Goal: Obtain resource: Download file/media

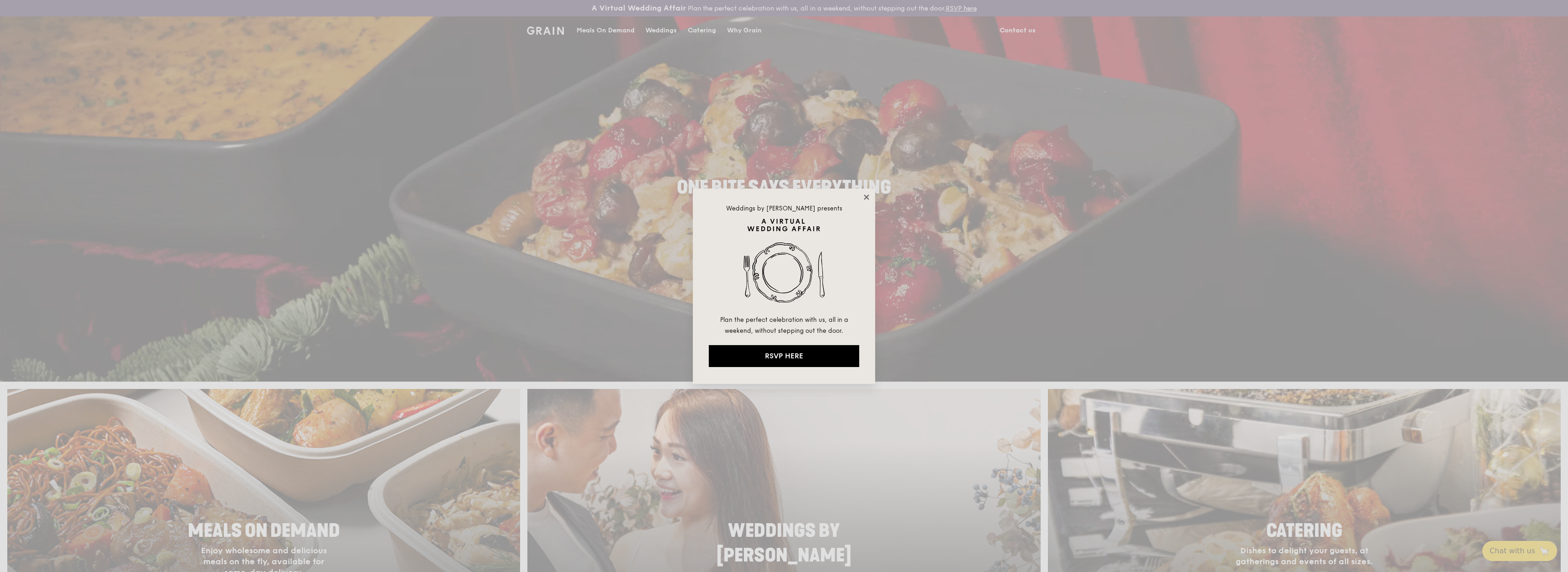
click at [869, 199] on icon at bounding box center [866, 197] width 5 height 5
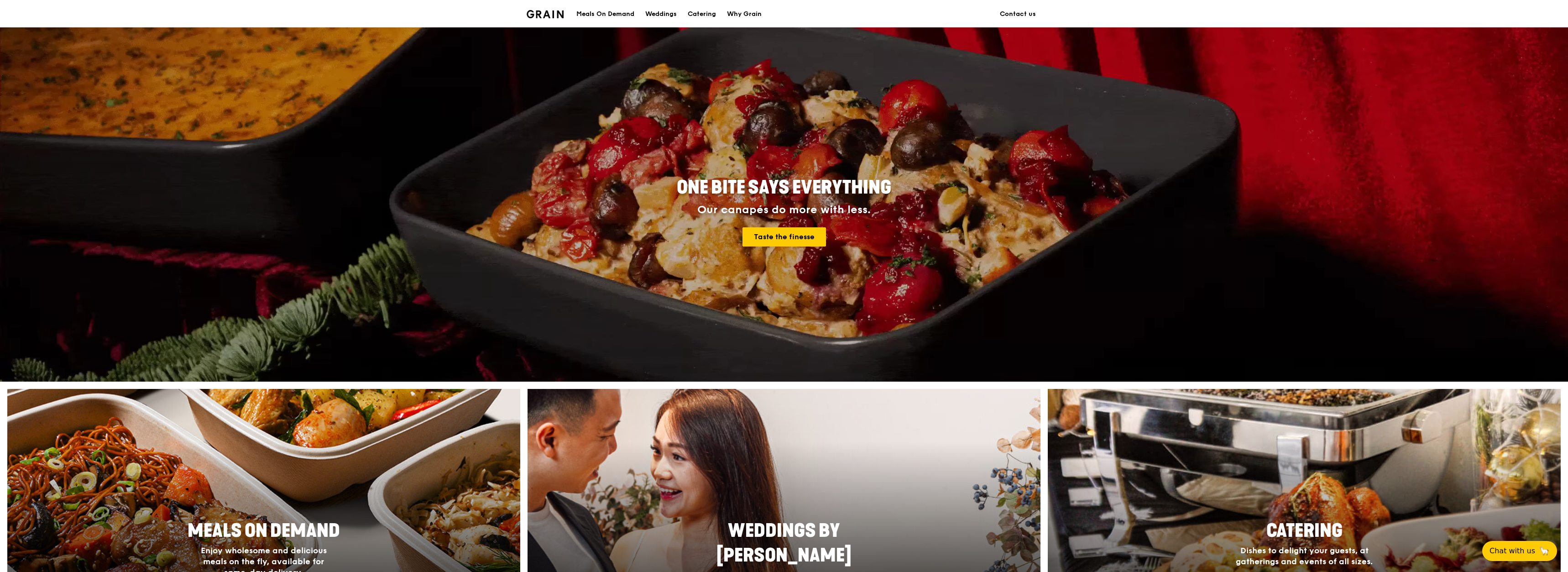
scroll to position [92, 0]
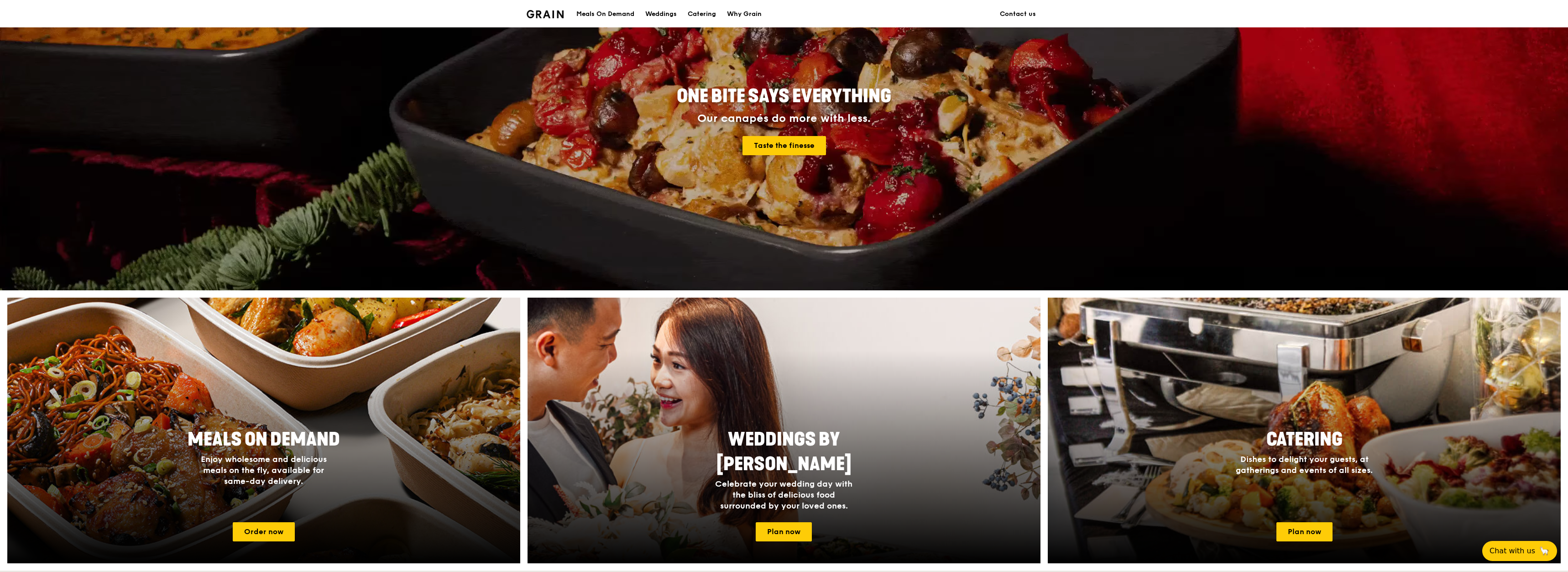
click at [606, 10] on div "Meals On Demand" at bounding box center [605, 15] width 58 height 28
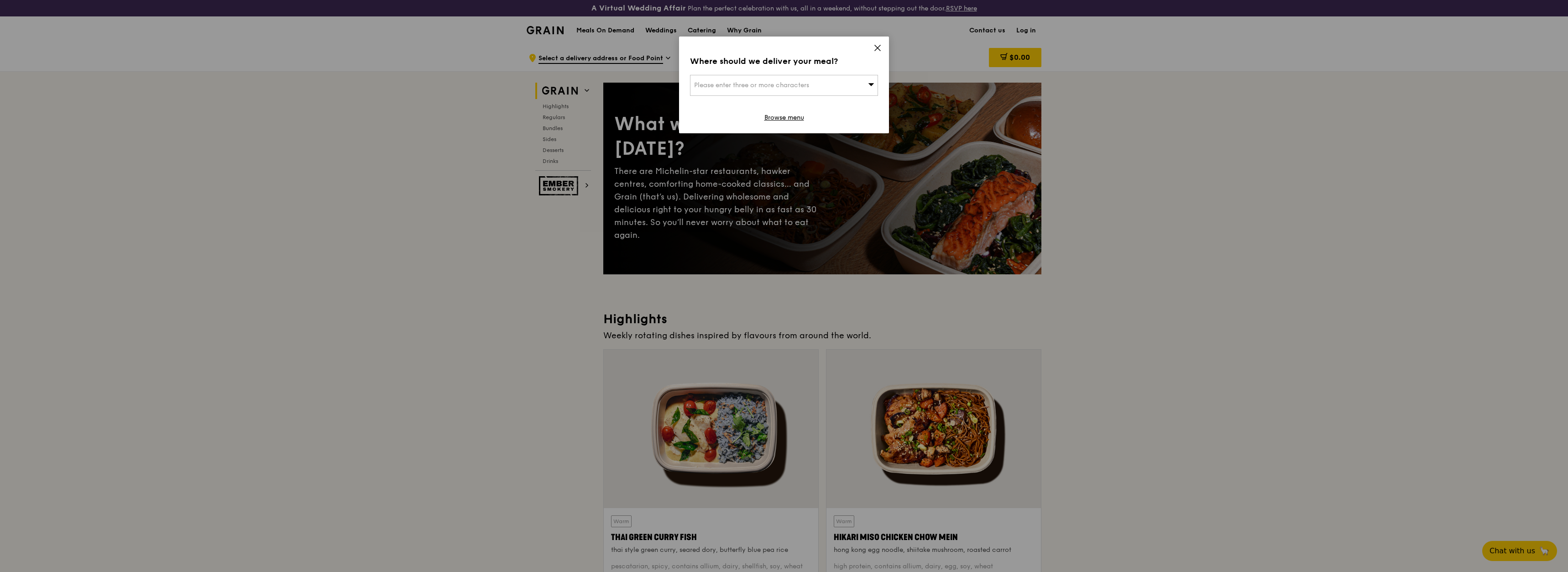
click at [877, 46] on icon at bounding box center [878, 48] width 8 height 8
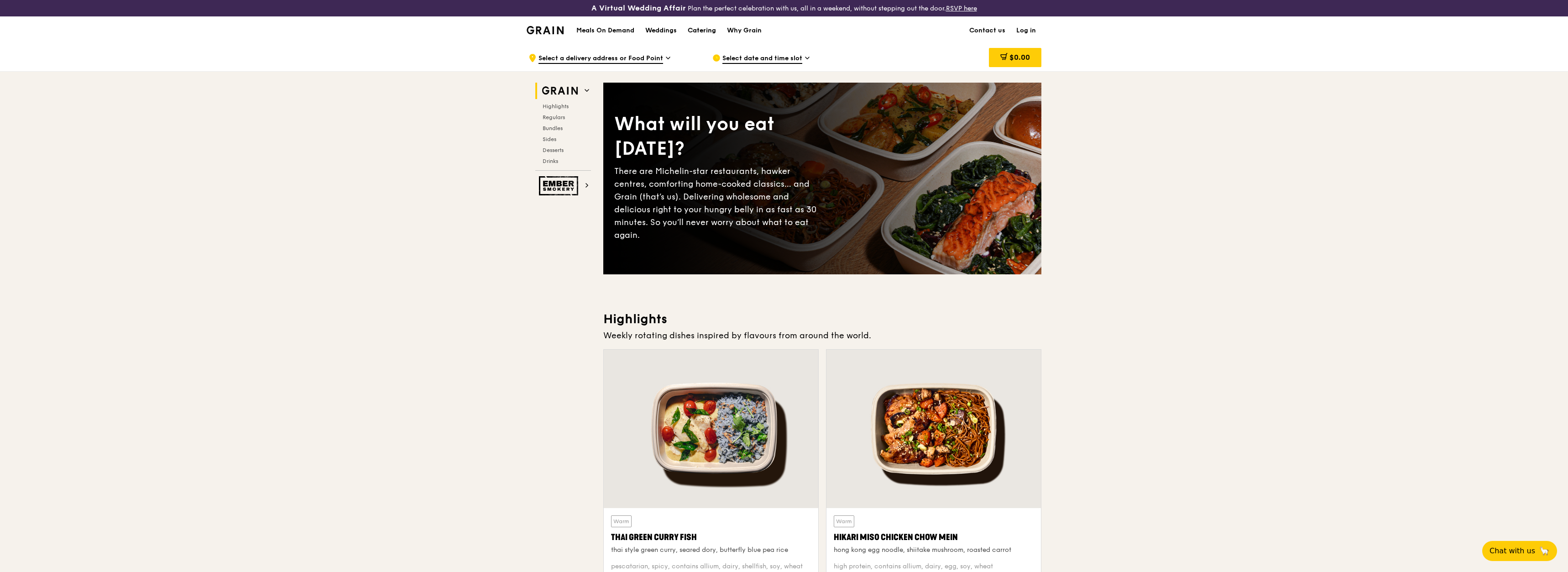
click at [708, 32] on div "Catering" at bounding box center [702, 31] width 28 height 28
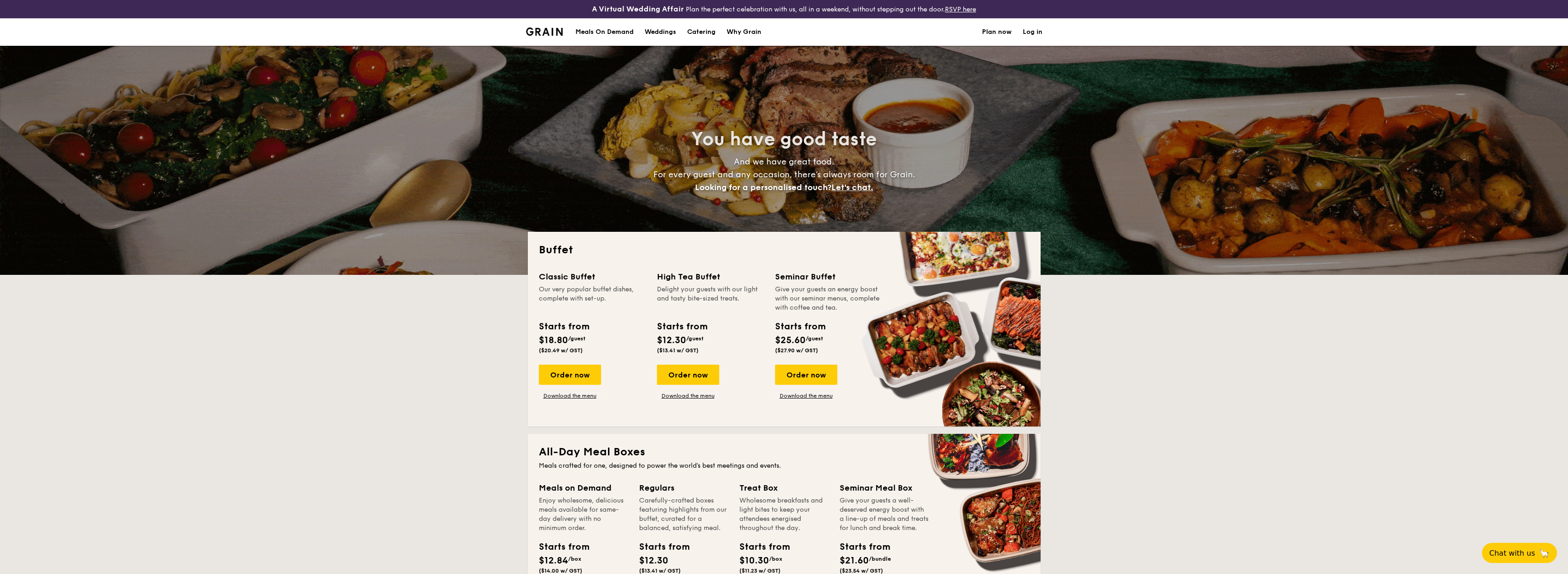
select select
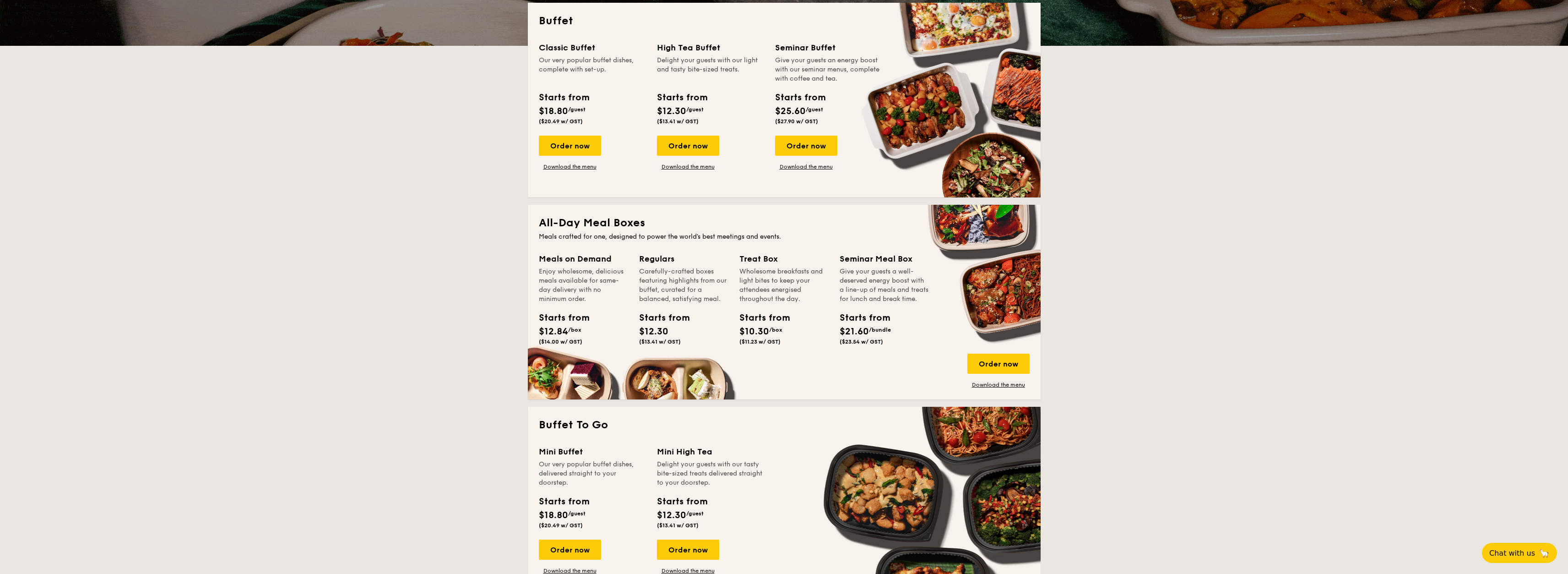
scroll to position [320, 0]
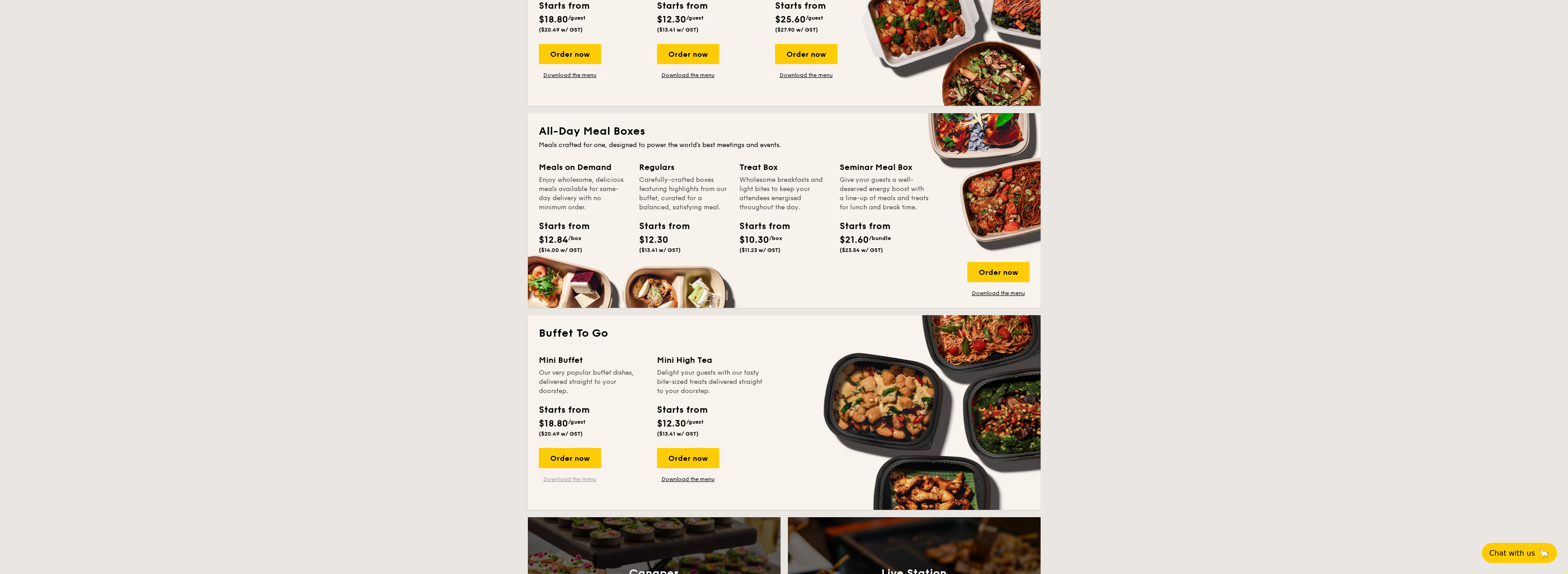
click at [589, 477] on link "Download the menu" at bounding box center [570, 479] width 63 height 7
click at [996, 293] on link "Download the menu" at bounding box center [998, 293] width 63 height 7
